Goal: Task Accomplishment & Management: Manage account settings

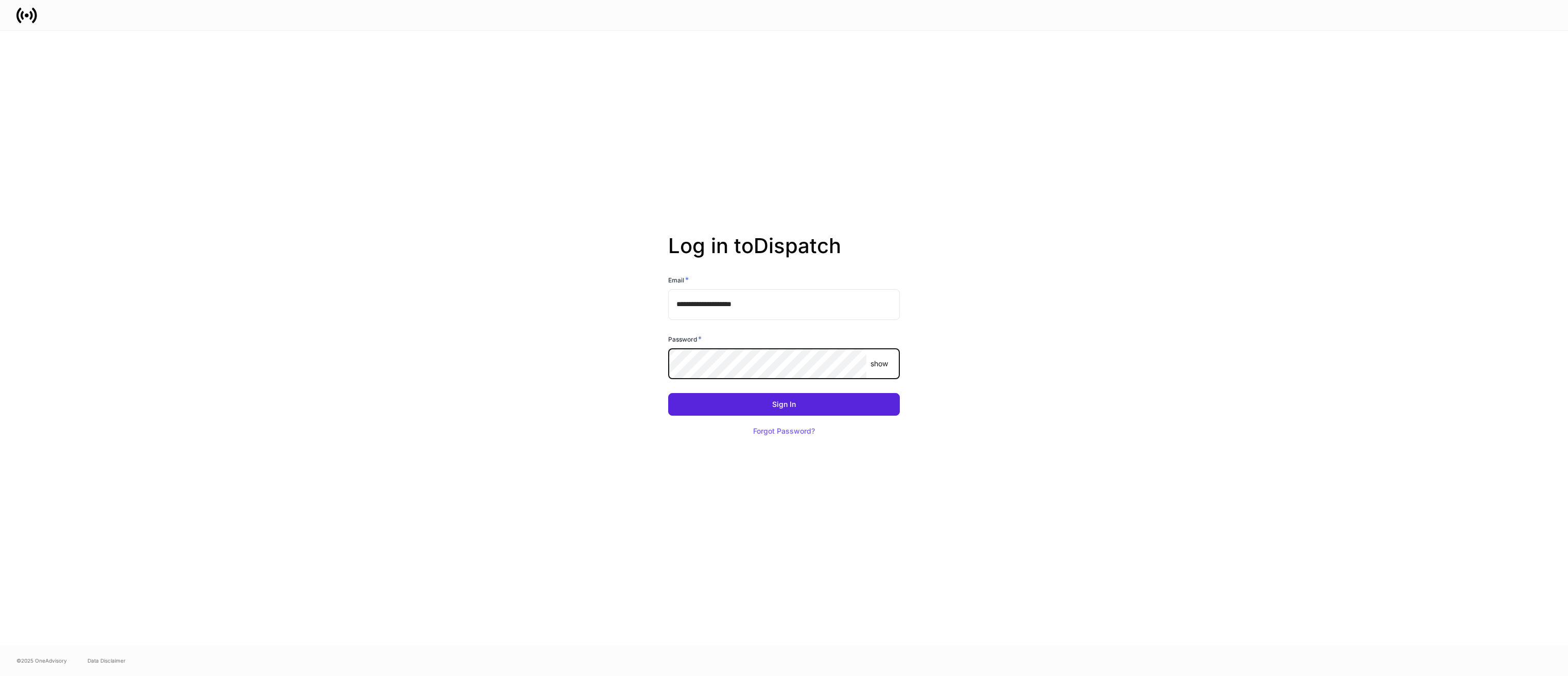
click at [669, 393] on button "Sign In" at bounding box center [784, 404] width 232 height 23
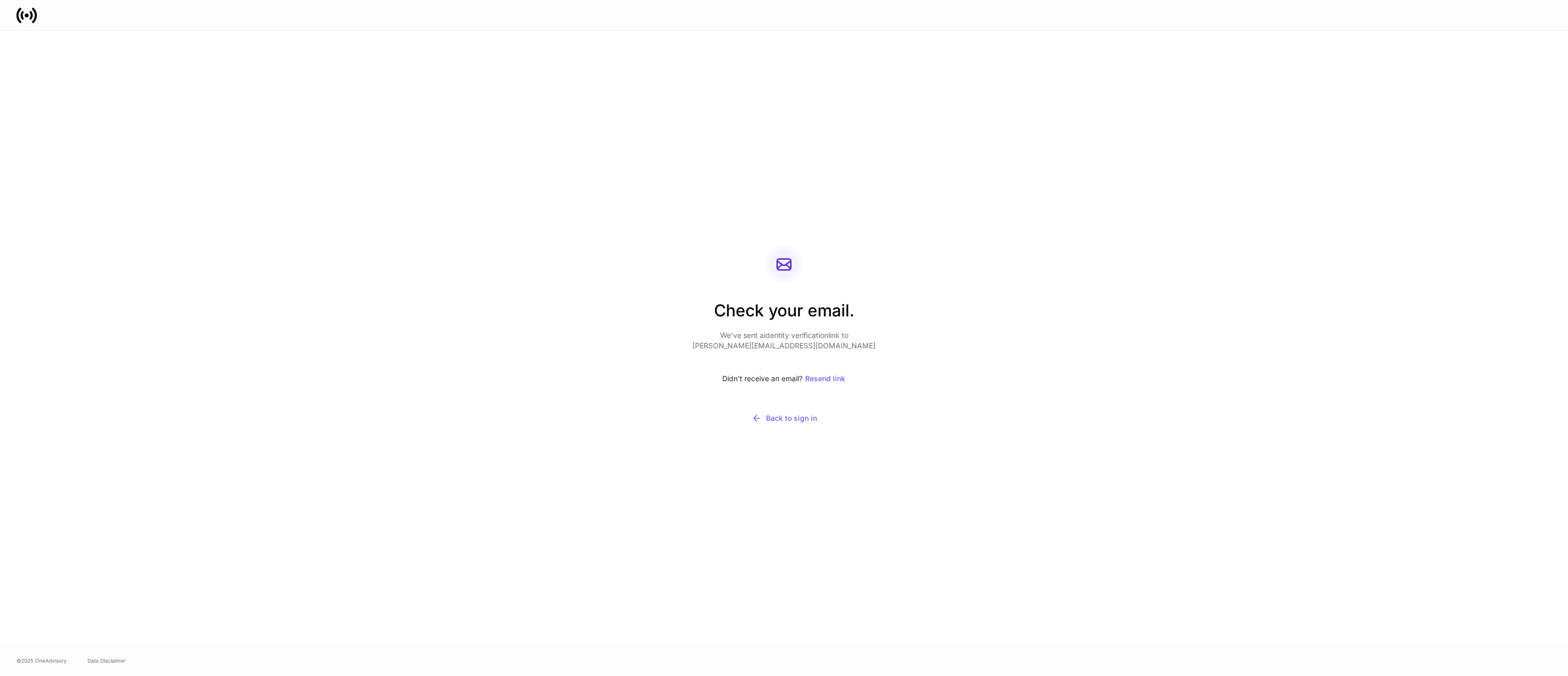
click at [920, 297] on div "Check your email. We’ve sent a identity verification link to owen@dialsquarepw.…" at bounding box center [784, 338] width 552 height 614
click at [732, 168] on div "Check your email. We’ve sent a identity verification link to owen@dialsquarepw.…" at bounding box center [784, 338] width 552 height 614
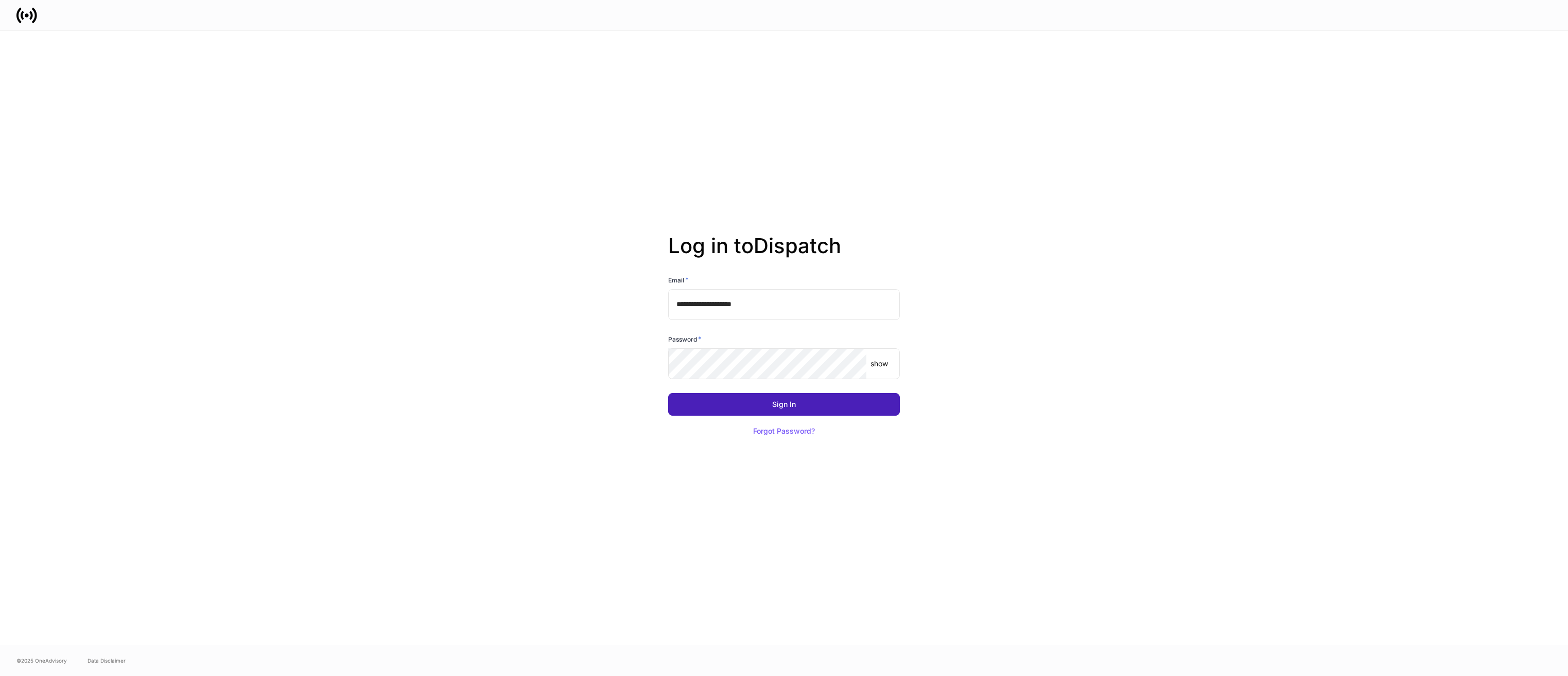
click at [821, 403] on button "Sign In" at bounding box center [784, 404] width 232 height 23
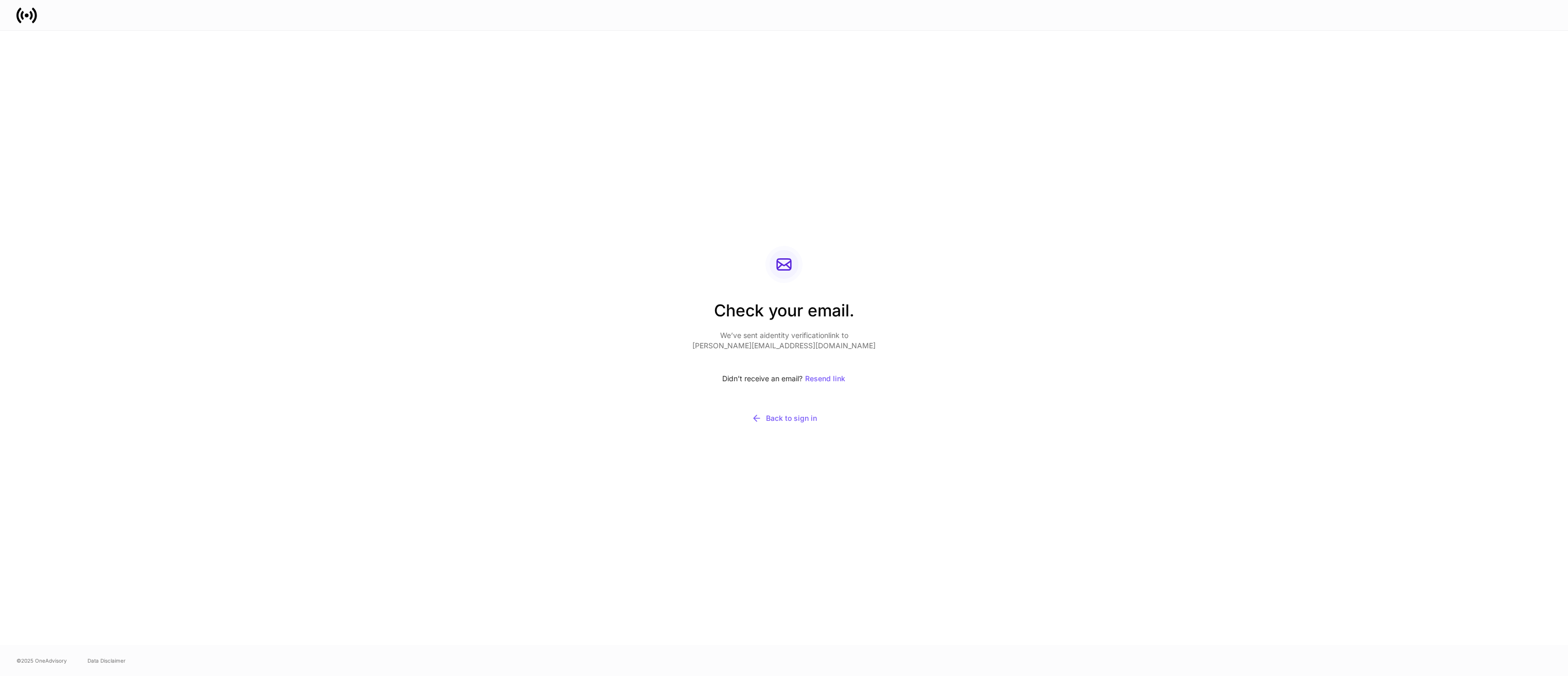
click at [1114, 512] on div "Check your email. We’ve sent a identity verification link to owen@dialsquarepw.…" at bounding box center [784, 338] width 1568 height 614
